Goal: Check status: Check status

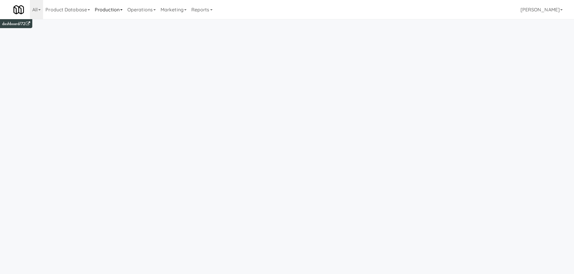
click at [119, 10] on link "Production" at bounding box center [108, 9] width 33 height 19
click at [143, 13] on link "Operations" at bounding box center [141, 9] width 33 height 19
click at [146, 46] on link "Operators" at bounding box center [149, 47] width 48 height 11
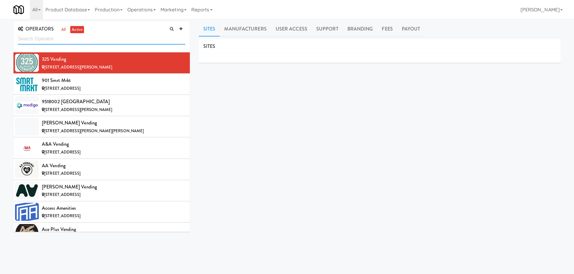
click at [83, 39] on input "text" at bounding box center [101, 38] width 167 height 11
paste input "Dumbo Vending"
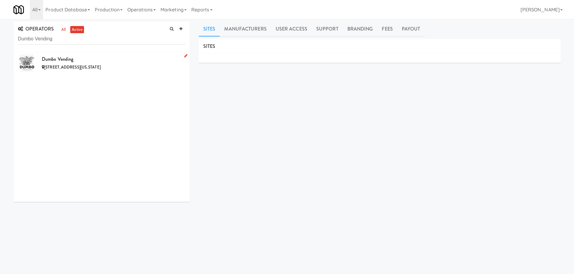
click at [102, 60] on div "Dumbo Vending" at bounding box center [114, 59] width 144 height 9
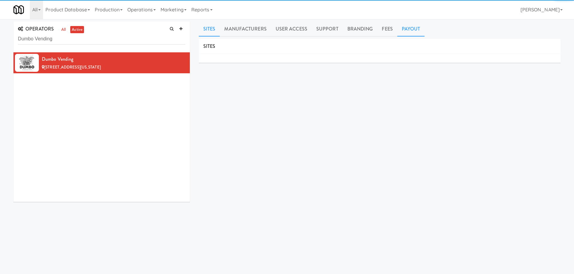
click at [415, 30] on link "Payout" at bounding box center [411, 29] width 28 height 15
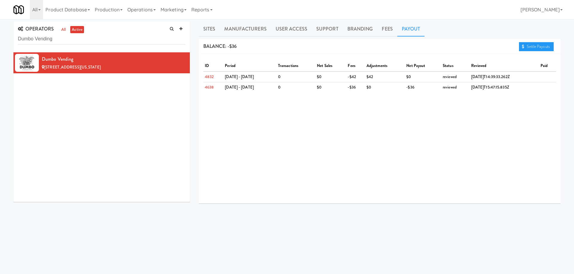
drag, startPoint x: 228, startPoint y: 46, endPoint x: 247, endPoint y: 46, distance: 18.5
click at [247, 46] on div "BALANCE: -$36 Settle Payouts" at bounding box center [380, 46] width 362 height 15
drag, startPoint x: 238, startPoint y: 46, endPoint x: 226, endPoint y: 46, distance: 11.7
click at [226, 46] on div "BALANCE: -$36 Settle Payouts" at bounding box center [380, 46] width 362 height 15
click at [226, 46] on span "BALANCE: -$36" at bounding box center [219, 46] width 33 height 7
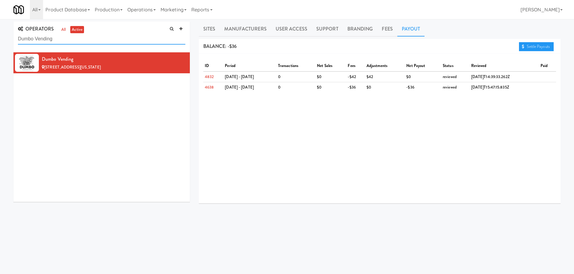
click at [121, 39] on input "Dumbo Vending" at bounding box center [101, 38] width 167 height 11
paste input "[PERSON_NAME] Vending Services"
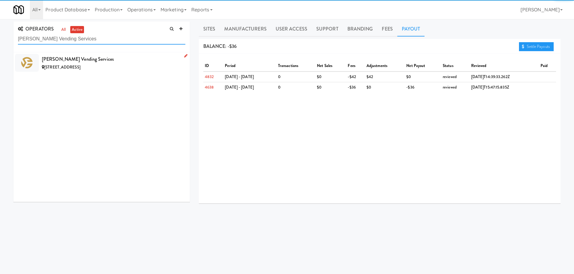
type input "[PERSON_NAME] Vending Services"
click at [91, 60] on div "[PERSON_NAME] Vending Services" at bounding box center [114, 59] width 144 height 9
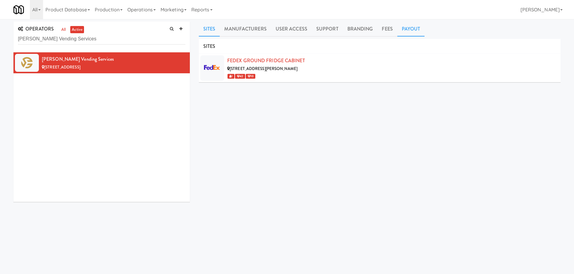
click at [404, 28] on link "Payout" at bounding box center [411, 29] width 28 height 15
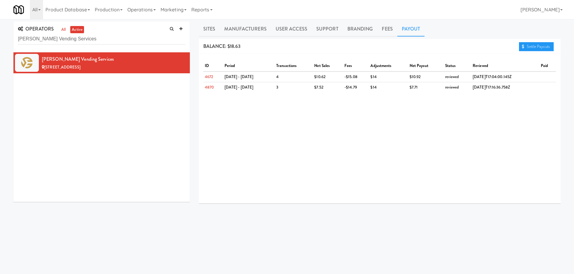
drag, startPoint x: 229, startPoint y: 45, endPoint x: 251, endPoint y: 46, distance: 22.5
click at [251, 46] on div "BALANCE: $18.63 Settle Payouts" at bounding box center [380, 46] width 362 height 15
